Goal: Transaction & Acquisition: Book appointment/travel/reservation

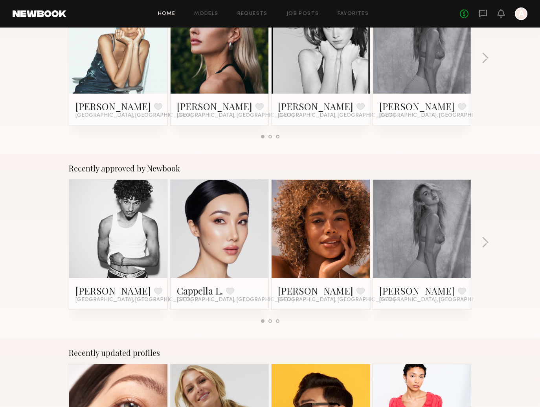
scroll to position [262, 0]
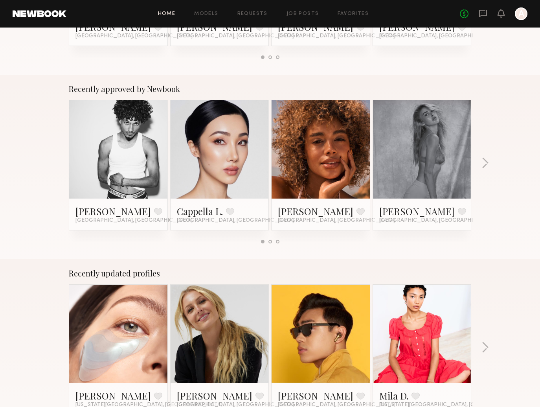
click at [272, 242] on div at bounding box center [270, 242] width 4 height 4
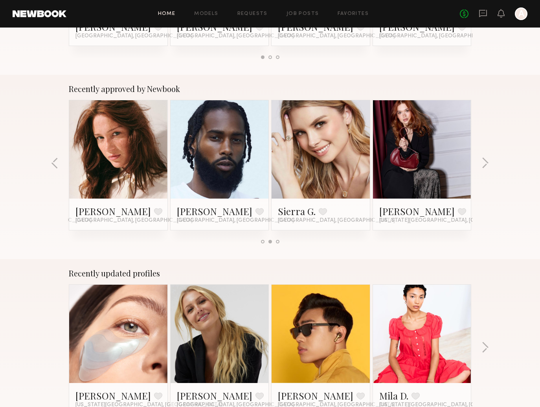
click at [276, 242] on div at bounding box center [278, 242] width 4 height 4
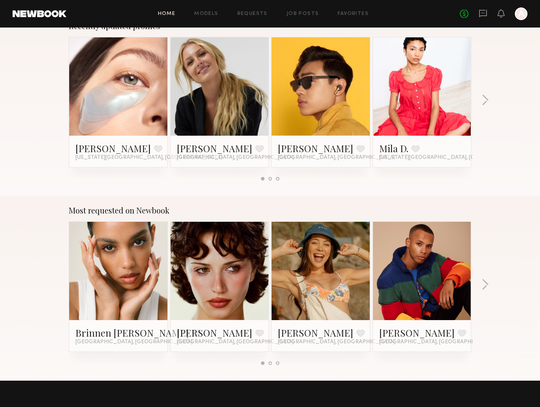
scroll to position [513, 0]
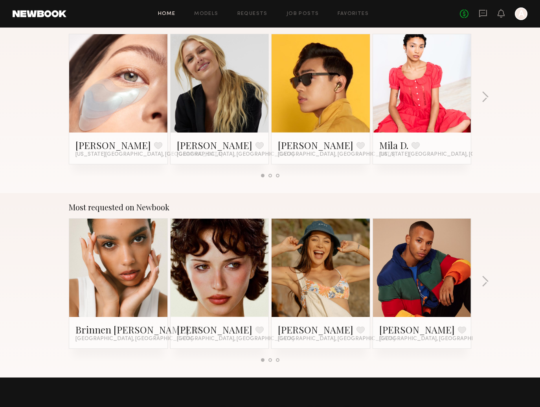
click at [205, 281] on link at bounding box center [220, 268] width 48 height 98
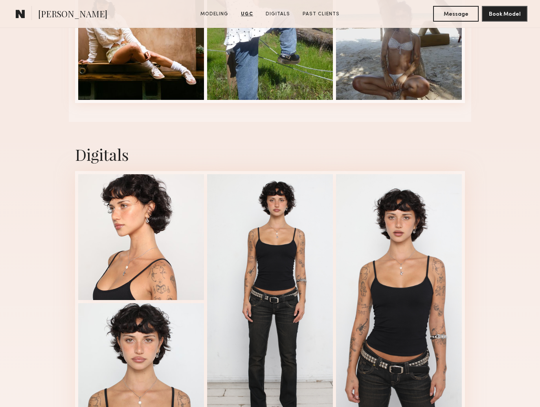
scroll to position [1581, 0]
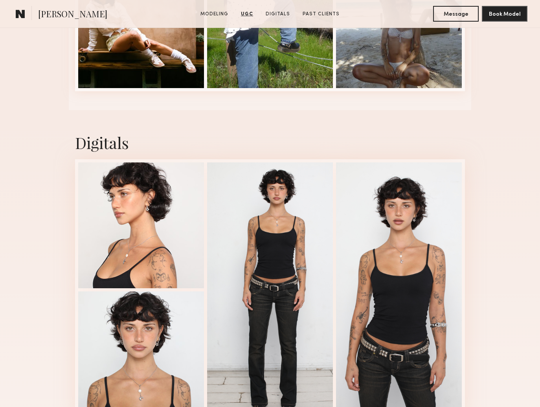
drag, startPoint x: 503, startPoint y: 109, endPoint x: 497, endPoint y: 105, distance: 6.5
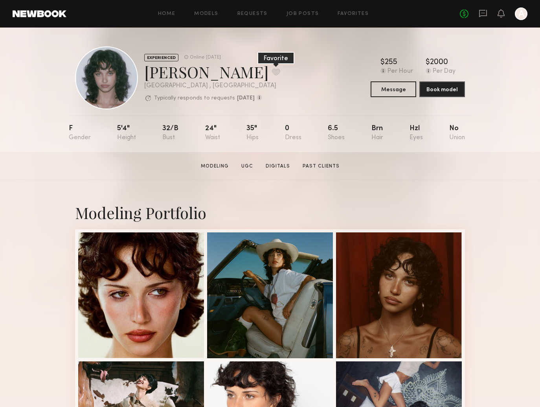
scroll to position [0, 0]
click at [201, 15] on link "Models" at bounding box center [206, 13] width 24 height 5
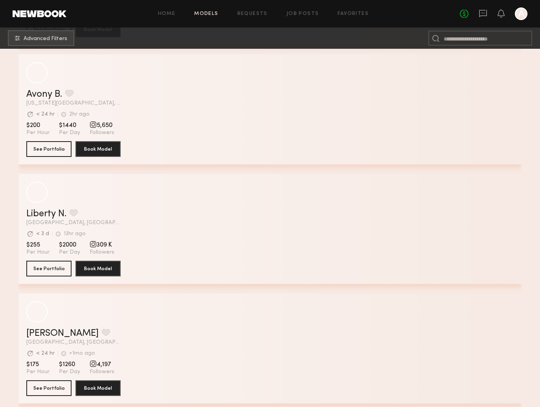
scroll to position [4781, 0]
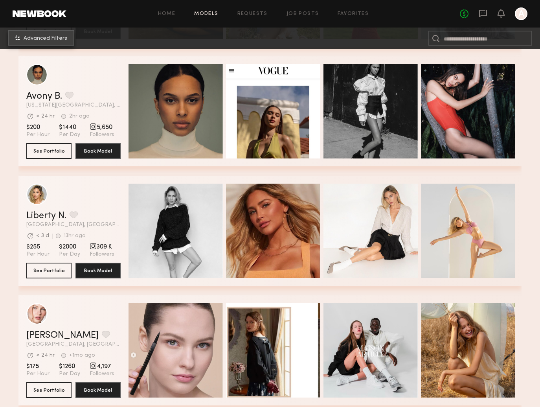
click at [51, 40] on span "Advanced Filters" at bounding box center [46, 39] width 44 height 6
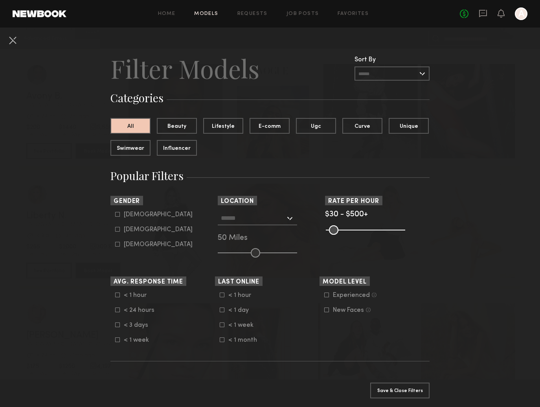
click at [254, 216] on input "text" at bounding box center [253, 217] width 64 height 13
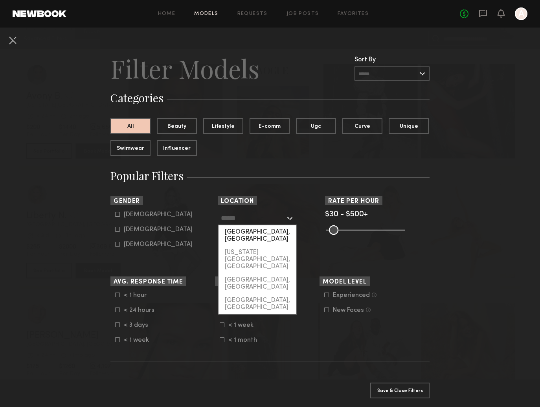
click at [259, 232] on div "[GEOGRAPHIC_DATA], [GEOGRAPHIC_DATA]" at bounding box center [258, 235] width 78 height 20
type input "**********"
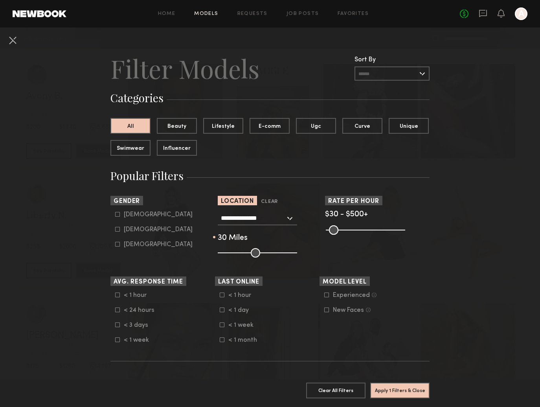
drag, startPoint x: 257, startPoint y: 252, endPoint x: 242, endPoint y: 255, distance: 15.2
type input "**"
click at [242, 255] on input "range" at bounding box center [257, 252] width 79 height 9
click at [394, 397] on button "Apply 1 Filters & Close" at bounding box center [399, 390] width 59 height 16
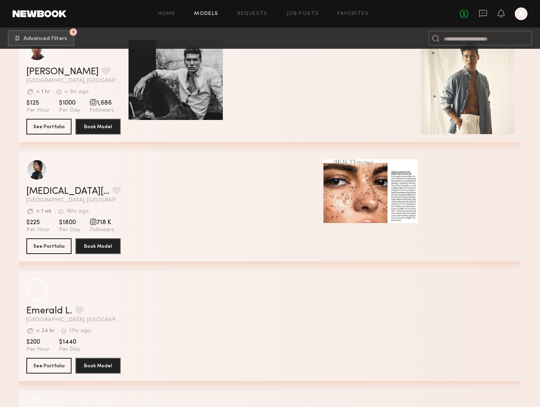
scroll to position [2078, 0]
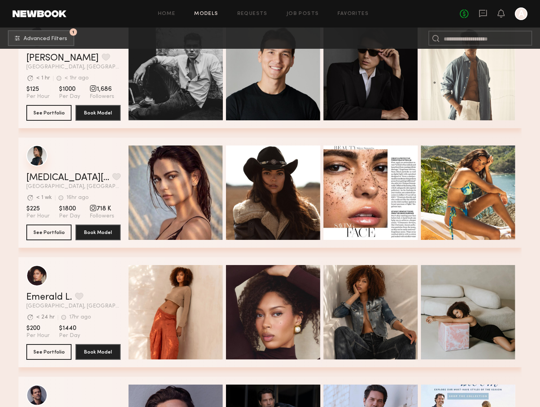
click at [37, 162] on div "grid" at bounding box center [36, 155] width 21 height 21
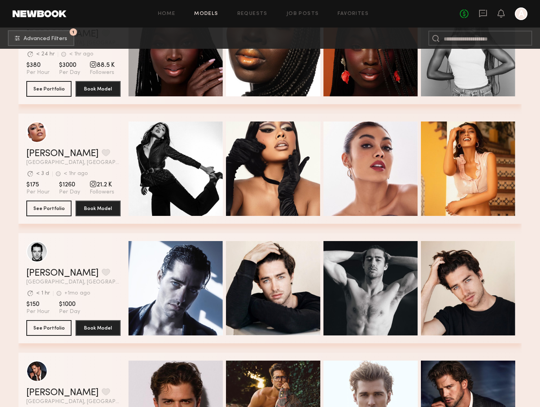
scroll to position [9035, 0]
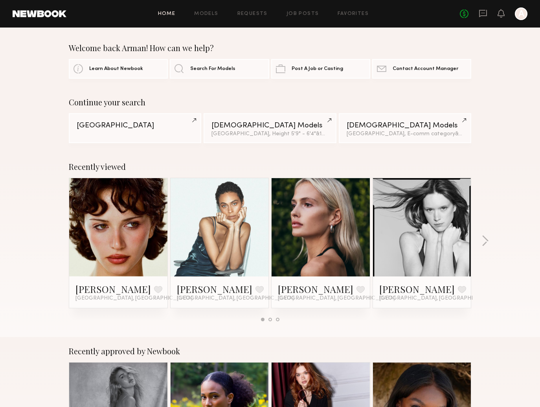
click at [342, 203] on link at bounding box center [321, 227] width 48 height 98
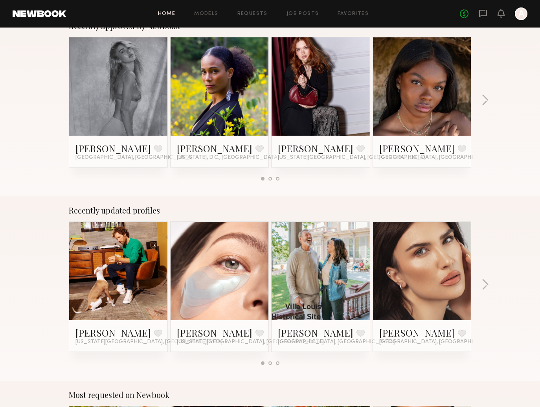
scroll to position [391, 0]
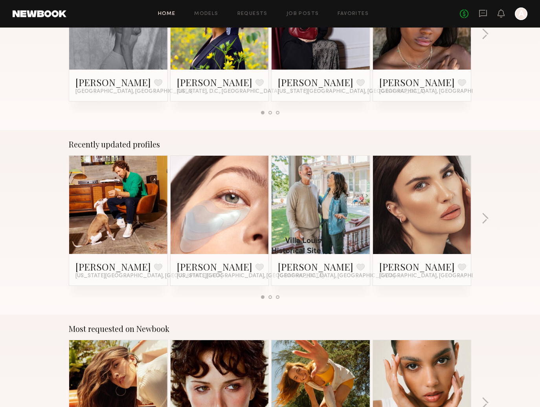
click at [515, 80] on div "Recently approved by Newbook Johanna C. Favorite Miami, FL Katherine Z. Favorit…" at bounding box center [270, 38] width 540 height 184
